Goal: Book appointment/travel/reservation

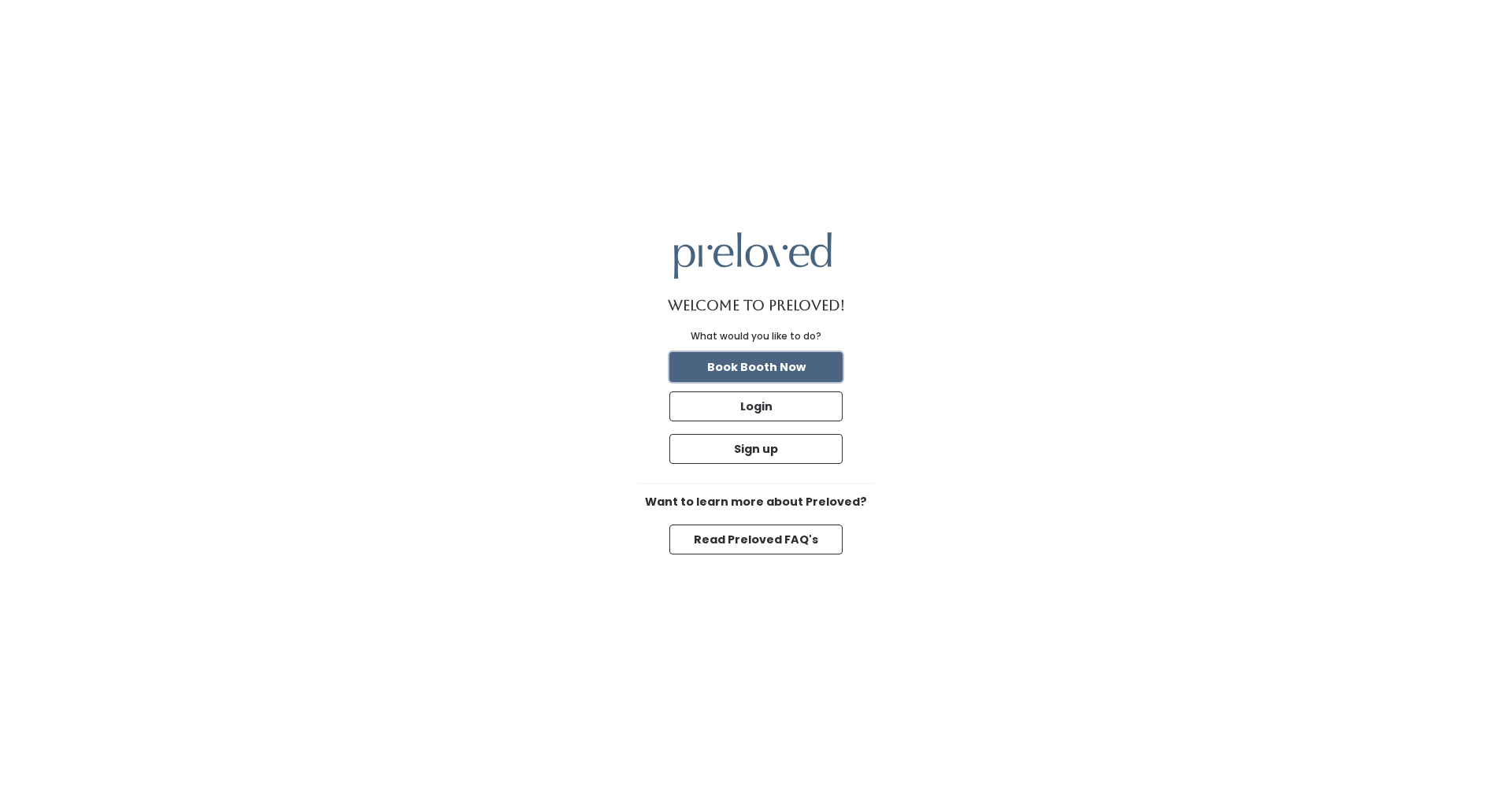
click at [765, 367] on button "Book Booth Now" at bounding box center [755, 366] width 173 height 30
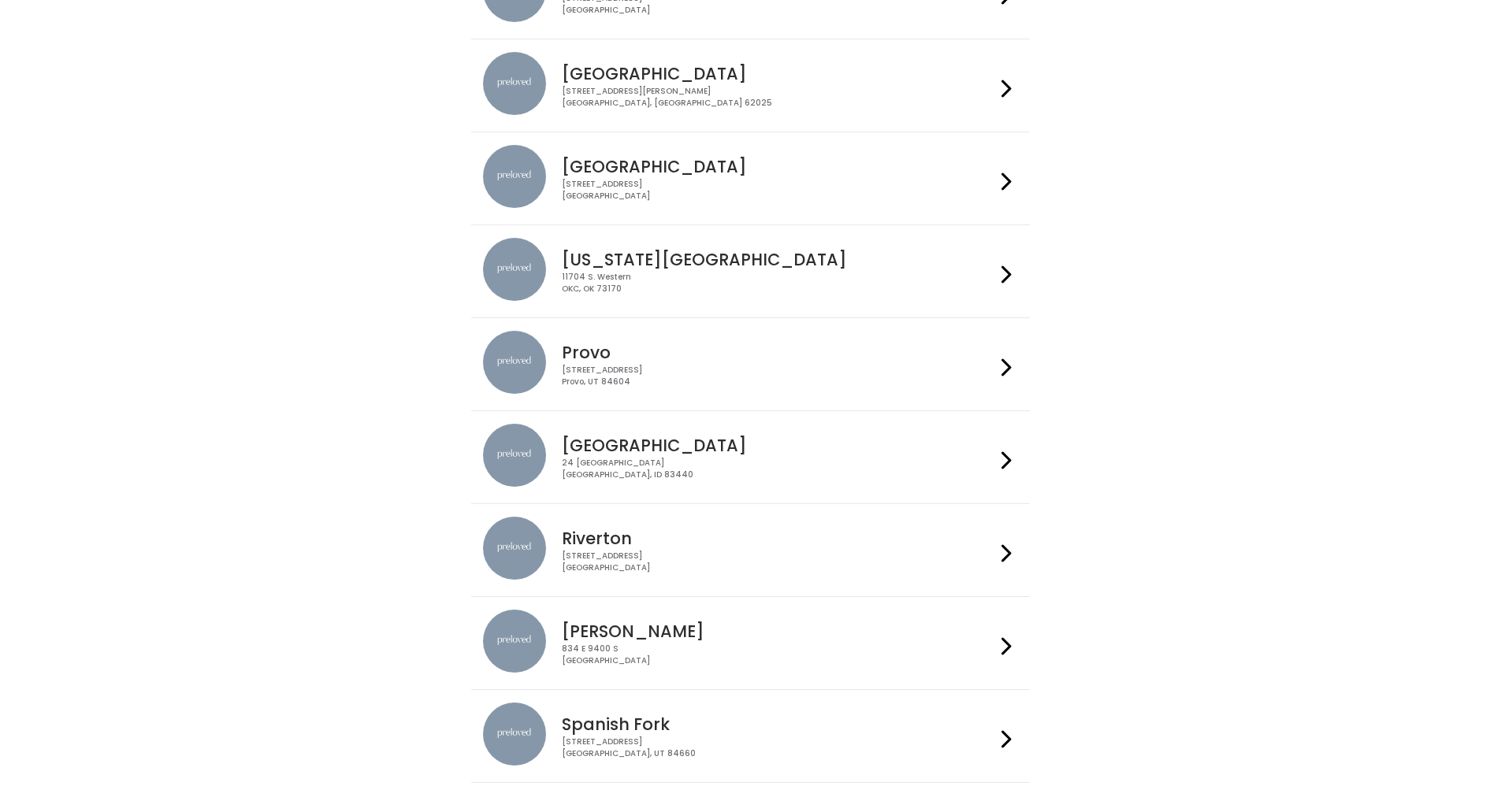
scroll to position [288, 0]
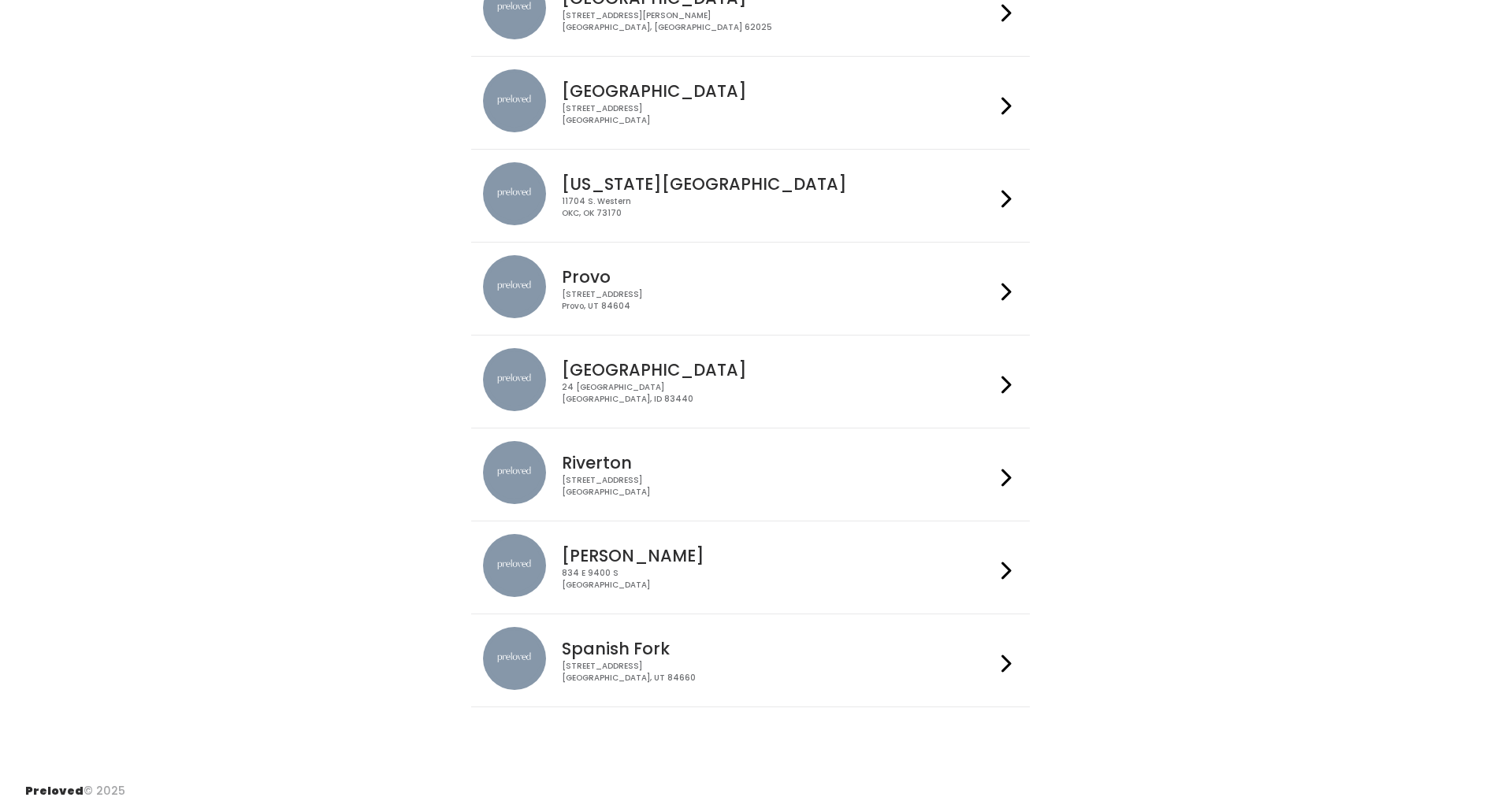
click at [790, 323] on li "Provo 230 W Cougar Blvd Provo, UT 84604" at bounding box center [750, 288] width 558 height 94
click at [1006, 295] on icon at bounding box center [1006, 292] width 10 height 23
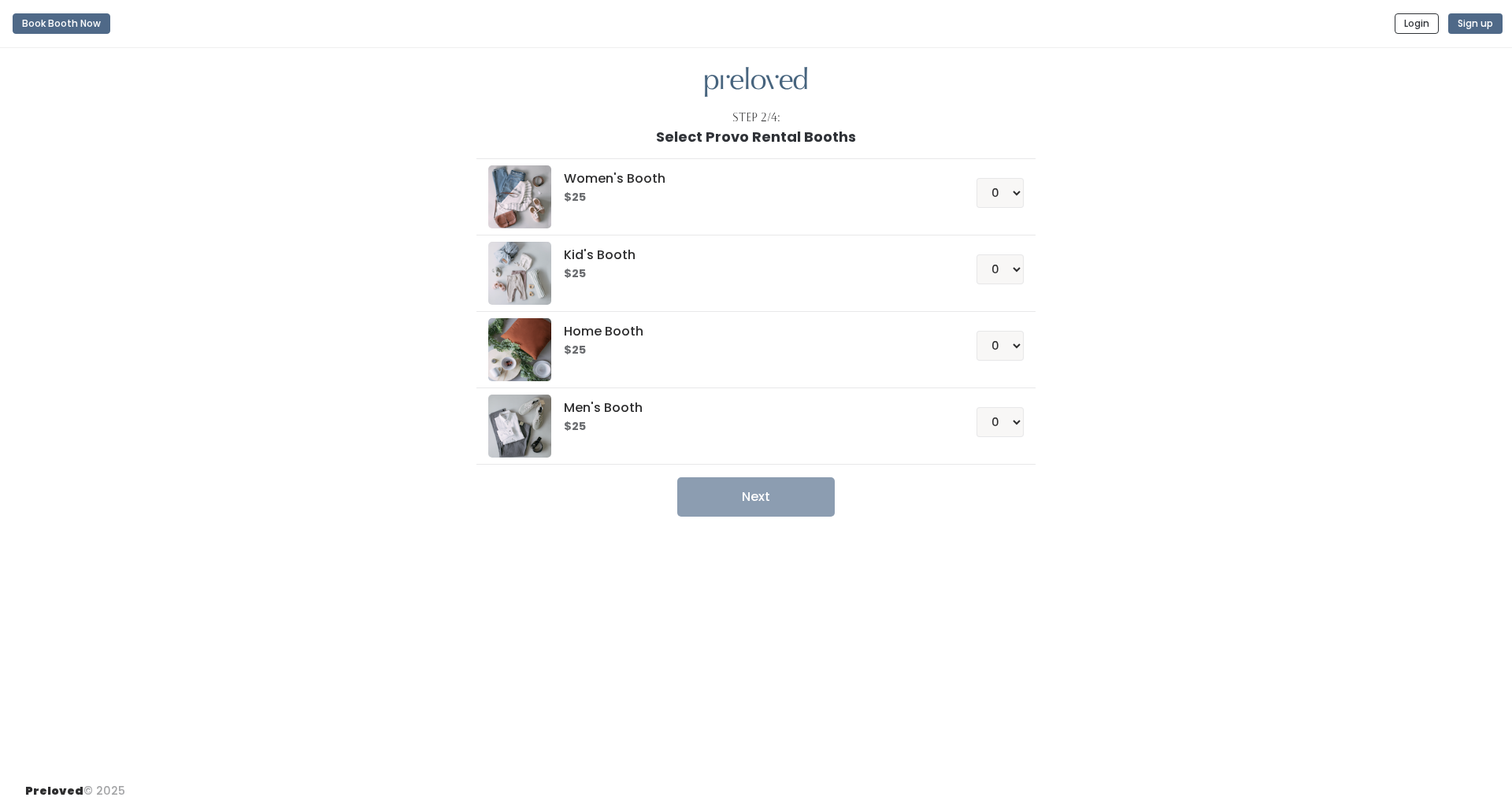
click at [763, 400] on div "Men's Booth $25" at bounding box center [749, 414] width 378 height 39
click at [1006, 424] on select "0 1 2 3 4" at bounding box center [1000, 421] width 47 height 30
select select "1"
click at [977, 407] on select "0 1 2 3 4" at bounding box center [1000, 421] width 47 height 30
click at [789, 492] on button "Next" at bounding box center [756, 497] width 157 height 40
